Goal: Find specific page/section: Find specific page/section

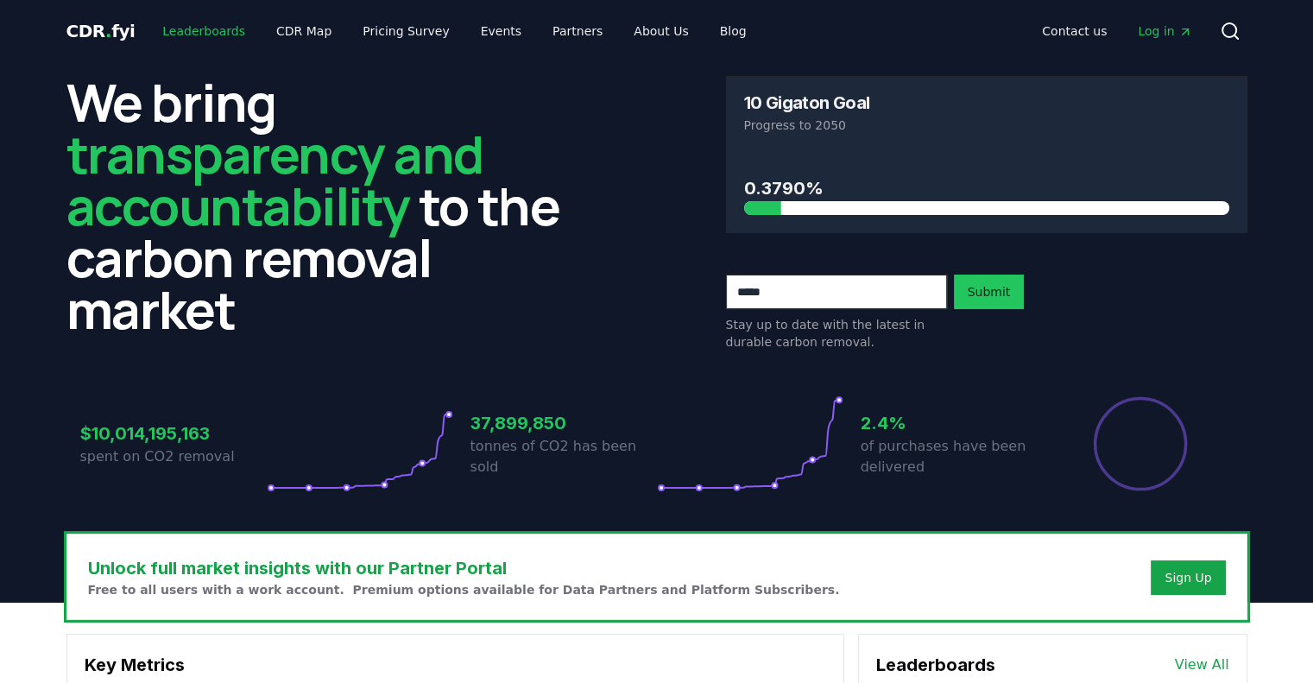
click at [199, 22] on link "Leaderboards" at bounding box center [203, 31] width 110 height 31
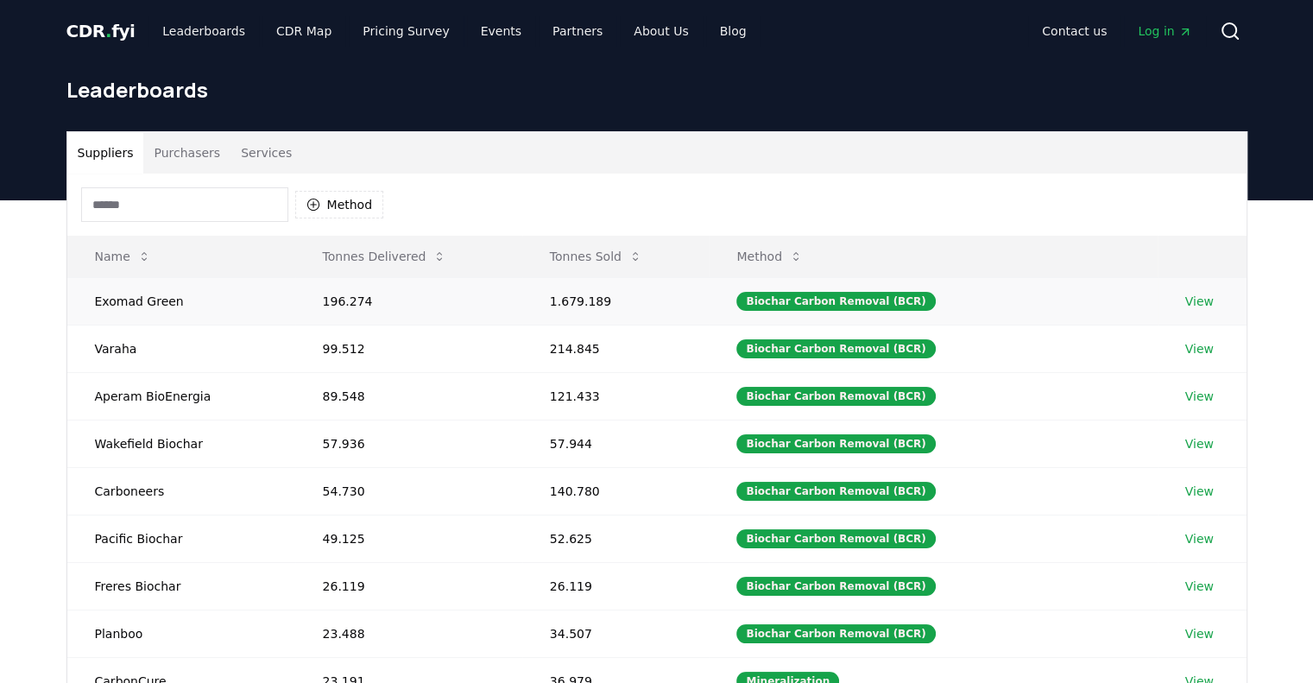
click at [562, 296] on td "1.679.189" at bounding box center [615, 300] width 187 height 47
drag, startPoint x: 562, startPoint y: 296, endPoint x: 608, endPoint y: 303, distance: 47.1
click at [608, 303] on td "1.679.189" at bounding box center [615, 300] width 187 height 47
drag, startPoint x: 311, startPoint y: 300, endPoint x: 375, endPoint y: 305, distance: 64.0
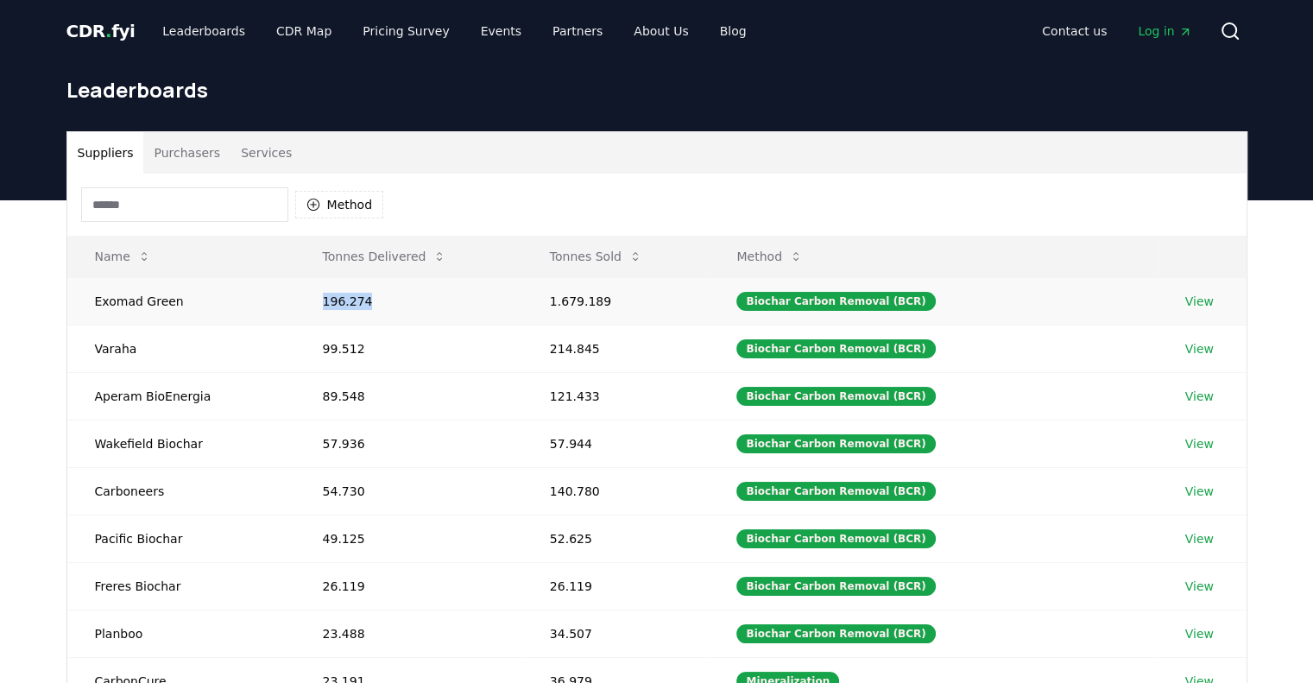
click at [375, 305] on td "196.274" at bounding box center [408, 300] width 227 height 47
drag, startPoint x: 558, startPoint y: 297, endPoint x: 642, endPoint y: 309, distance: 84.6
click at [642, 309] on td "1.679.189" at bounding box center [615, 300] width 187 height 47
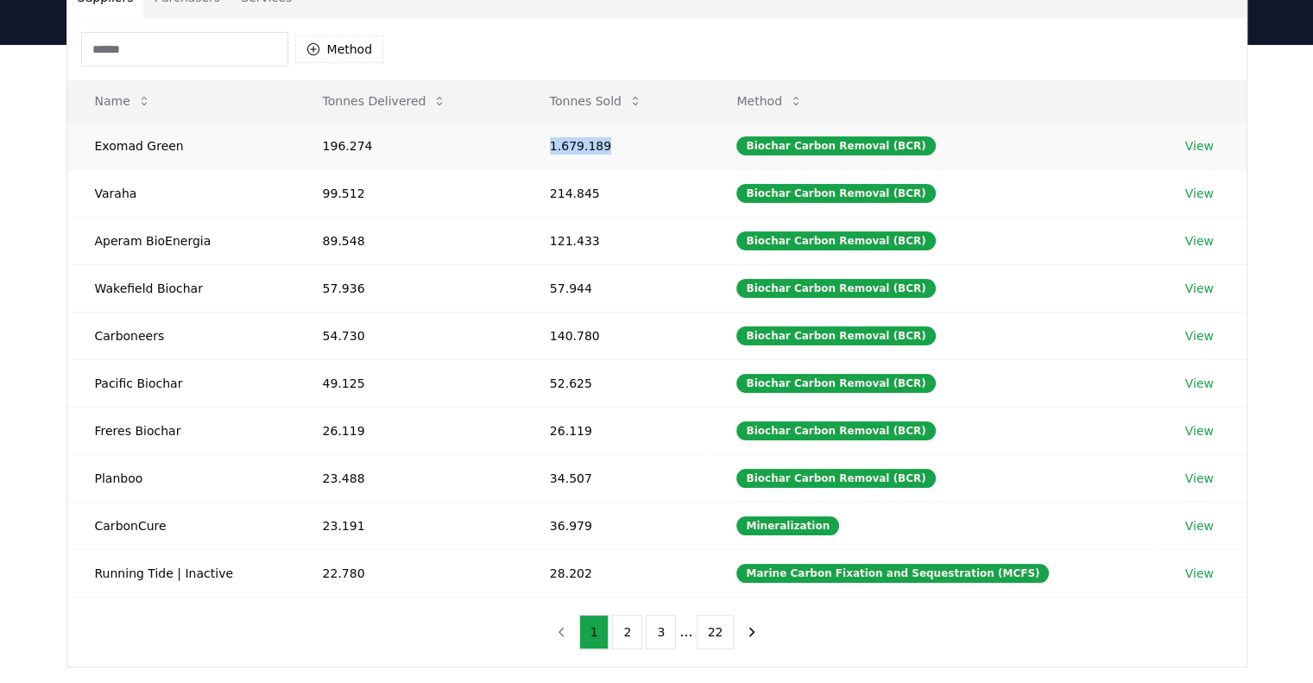
scroll to position [114, 0]
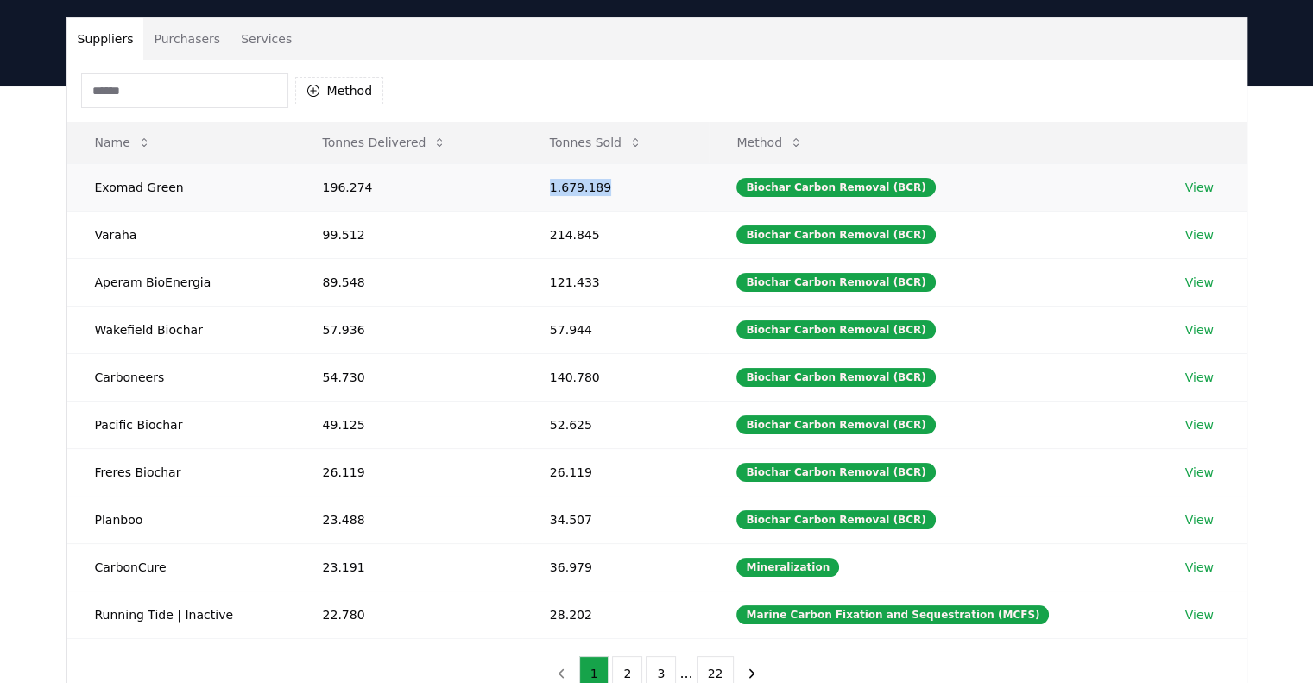
click at [556, 183] on td "1.679.189" at bounding box center [615, 186] width 187 height 47
